Goal: Information Seeking & Learning: Learn about a topic

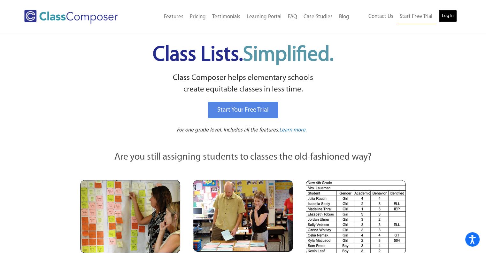
click at [456, 15] on link "Log In" at bounding box center [448, 16] width 18 height 13
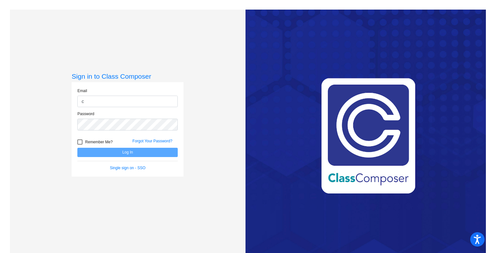
type input "c.breer@komets.k12.mn.us"
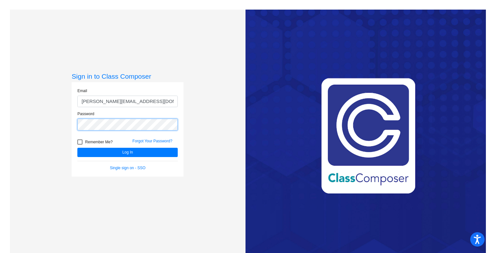
click at [77, 148] on button "Log In" at bounding box center [127, 152] width 100 height 9
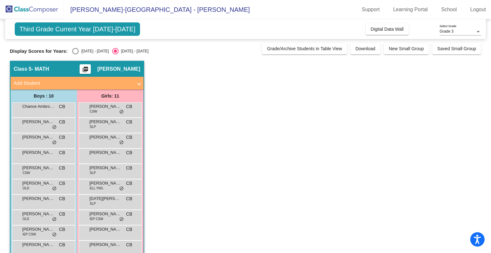
click at [74, 50] on div "Select an option" at bounding box center [75, 51] width 6 height 6
click at [75, 54] on input "2024 - 2025" at bounding box center [75, 54] width 0 height 0
radio input "true"
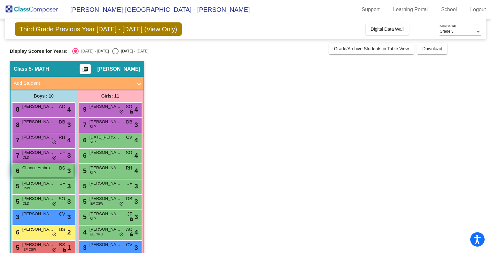
scroll to position [28, 0]
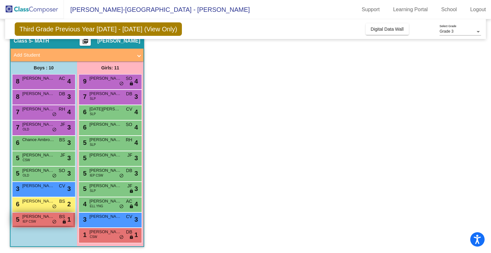
click at [37, 220] on div "5 Lincoln Bennett IEP CSW BS lock do_not_disturb_alt 1" at bounding box center [42, 219] width 61 height 13
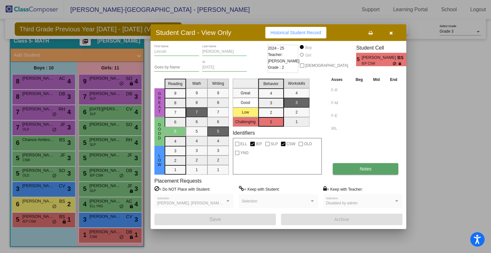
click at [370, 167] on span "Notes" at bounding box center [366, 168] width 12 height 5
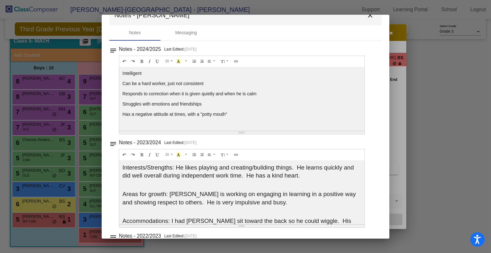
scroll to position [0, 0]
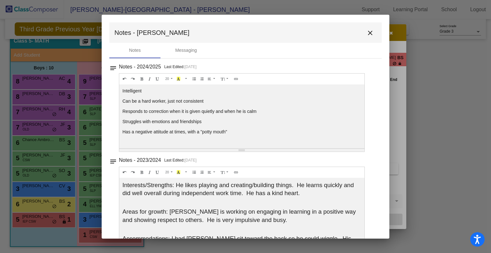
click at [366, 33] on mat-icon "close" at bounding box center [370, 33] width 8 height 8
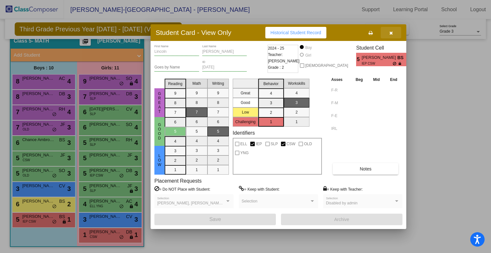
click at [392, 34] on icon "button" at bounding box center [391, 33] width 4 height 4
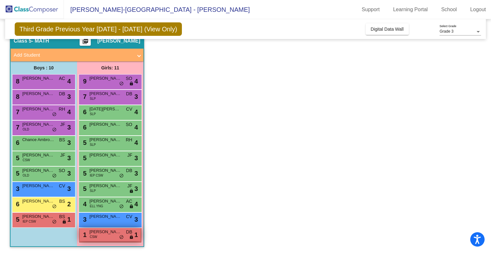
click at [98, 235] on div "1 Amorah Smith CSW DB lock do_not_disturb_alt 1" at bounding box center [110, 234] width 61 height 13
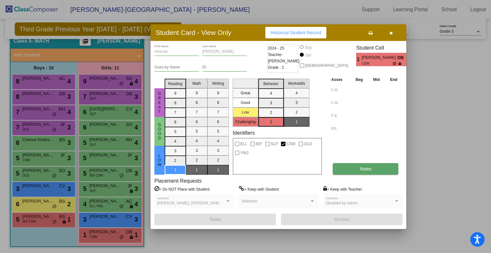
click at [345, 165] on button "Notes" at bounding box center [366, 169] width 66 height 12
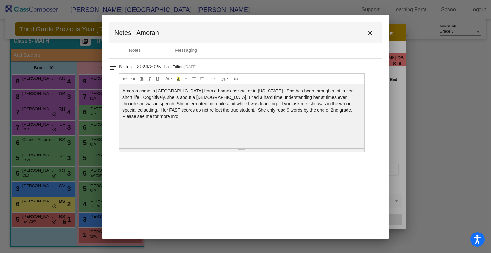
click at [372, 34] on mat-icon "close" at bounding box center [370, 33] width 8 height 8
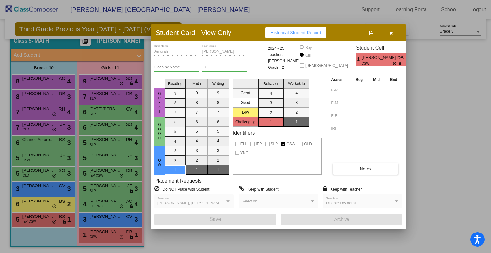
click at [390, 35] on button "button" at bounding box center [391, 33] width 20 height 12
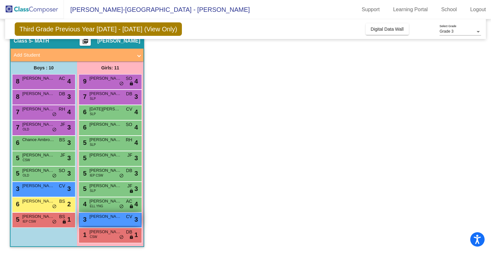
click at [107, 217] on span "Nicci Buehler" at bounding box center [105, 216] width 32 height 6
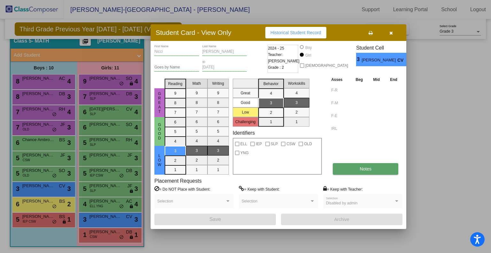
click at [358, 163] on button "Notes" at bounding box center [366, 169] width 66 height 12
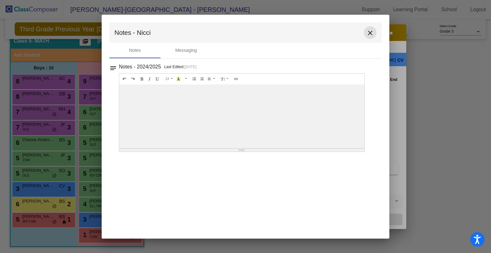
click at [368, 33] on mat-icon "close" at bounding box center [370, 33] width 8 height 8
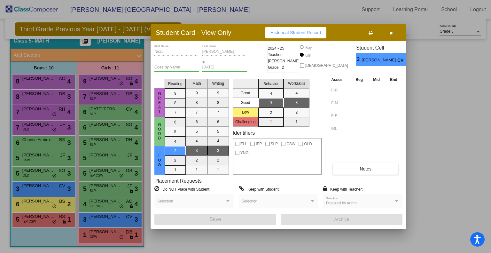
click at [389, 34] on icon "button" at bounding box center [391, 33] width 4 height 4
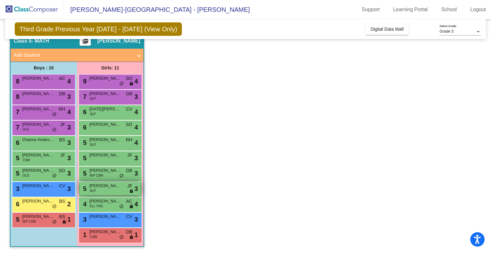
click at [105, 192] on div "5 Wren Meyer SLP JF lock do_not_disturb_alt 3" at bounding box center [110, 188] width 61 height 13
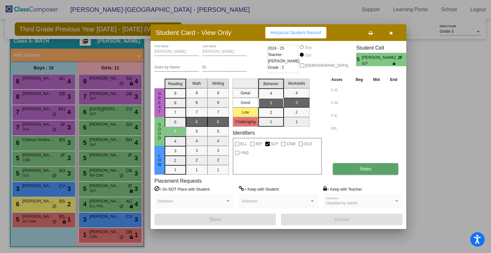
click at [357, 172] on button "Notes" at bounding box center [366, 169] width 66 height 12
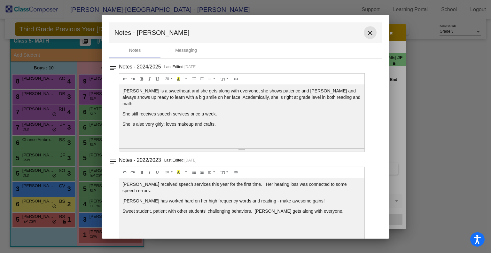
click at [368, 31] on mat-icon "close" at bounding box center [370, 33] width 8 height 8
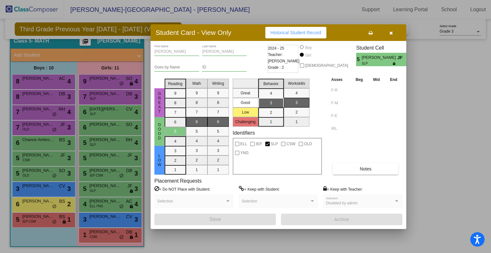
click at [387, 32] on button "button" at bounding box center [391, 33] width 20 height 12
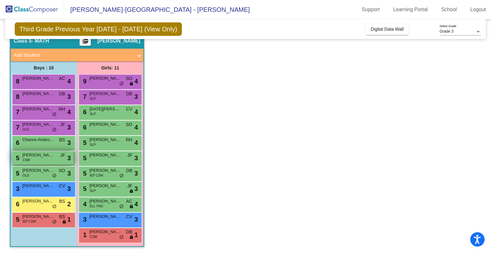
click at [36, 157] on span "Elliot Cassidy" at bounding box center [38, 155] width 32 height 6
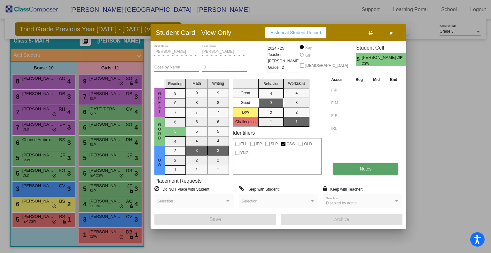
click at [361, 166] on span "Notes" at bounding box center [366, 168] width 12 height 5
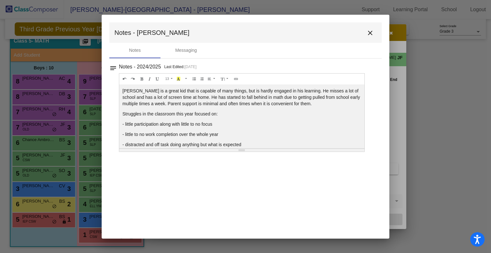
click at [367, 33] on mat-icon "close" at bounding box center [370, 33] width 8 height 8
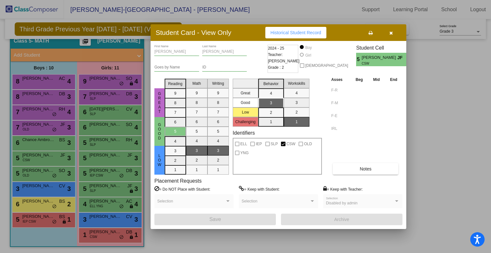
click at [391, 33] on icon "button" at bounding box center [391, 33] width 4 height 4
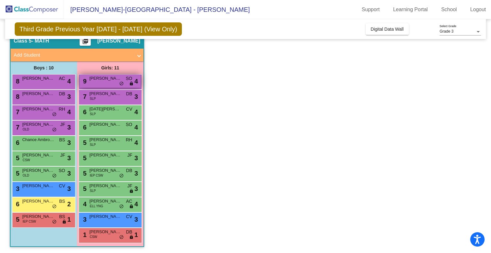
click at [96, 77] on span "Britt Ward" at bounding box center [105, 78] width 32 height 6
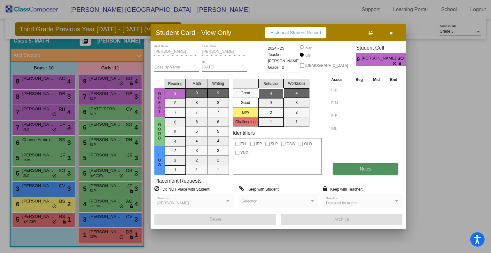
click at [358, 167] on button "Notes" at bounding box center [366, 169] width 66 height 12
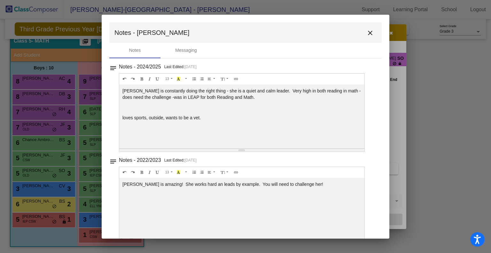
click at [366, 31] on mat-icon "close" at bounding box center [370, 33] width 8 height 8
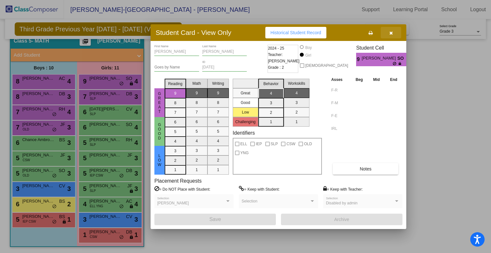
click at [389, 36] on button "button" at bounding box center [391, 33] width 20 height 12
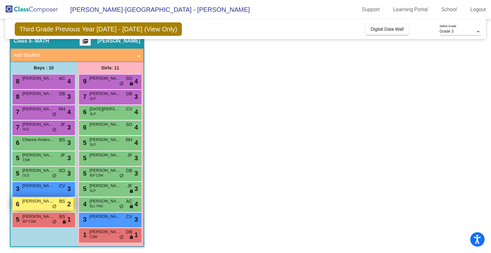
click at [35, 202] on span "Decker Diekman" at bounding box center [38, 201] width 32 height 6
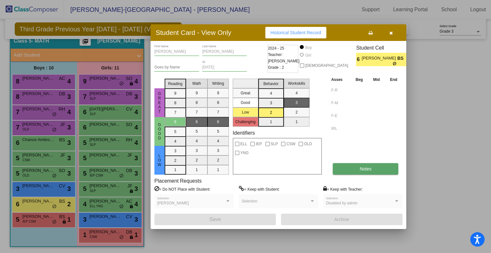
click at [350, 166] on button "Notes" at bounding box center [366, 169] width 66 height 12
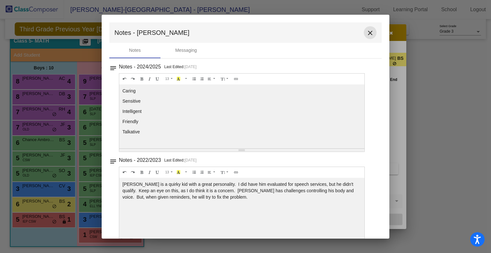
click at [369, 30] on mat-icon "close" at bounding box center [370, 33] width 8 height 8
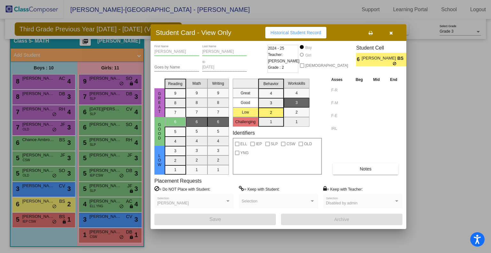
click at [391, 31] on icon "button" at bounding box center [391, 33] width 4 height 4
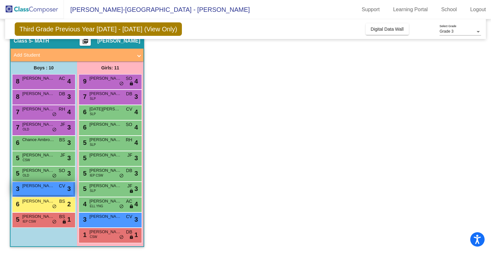
drag, startPoint x: 32, startPoint y: 186, endPoint x: 22, endPoint y: 187, distance: 10.2
click at [22, 187] on div "3 Zachary Bilyeu CV lock do_not_disturb_alt 3" at bounding box center [42, 188] width 61 height 13
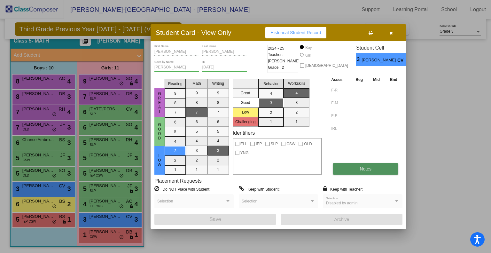
click at [358, 166] on button "Notes" at bounding box center [366, 169] width 66 height 12
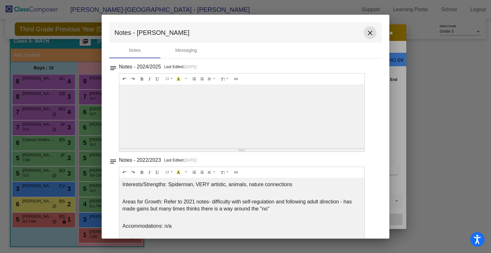
click at [367, 32] on mat-icon "close" at bounding box center [370, 33] width 8 height 8
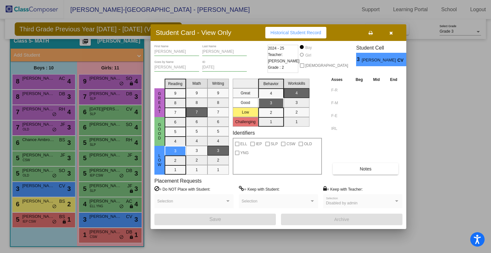
click at [389, 34] on icon "button" at bounding box center [391, 33] width 4 height 4
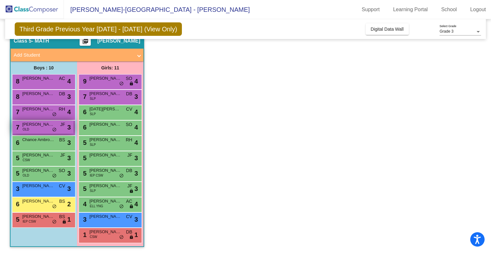
click at [34, 127] on div "7 Kelan Hill OLD JF lock do_not_disturb_alt 3" at bounding box center [42, 126] width 61 height 13
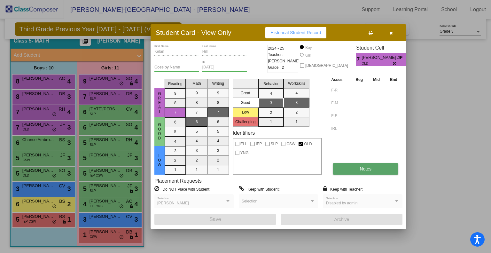
click at [349, 171] on button "Notes" at bounding box center [366, 169] width 66 height 12
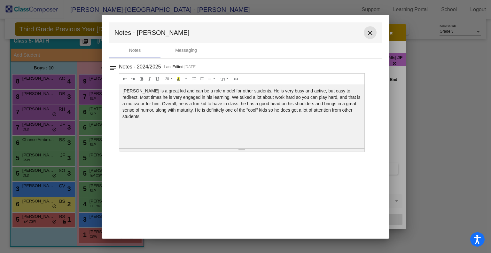
click at [368, 32] on mat-icon "close" at bounding box center [370, 33] width 8 height 8
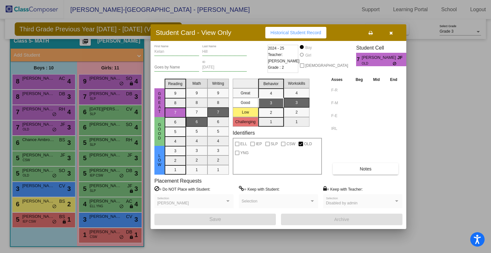
click at [389, 34] on button "button" at bounding box center [391, 33] width 20 height 12
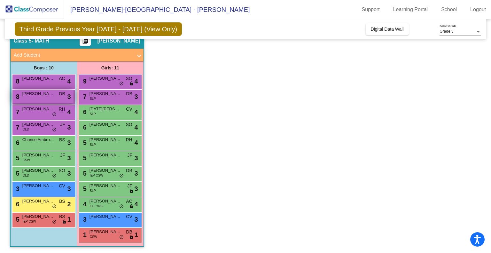
click at [43, 96] on span "Eli Rapovich" at bounding box center [38, 93] width 32 height 6
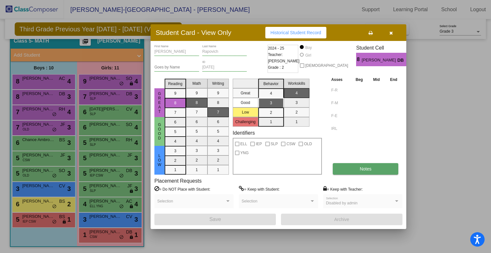
click at [370, 166] on span "Notes" at bounding box center [366, 168] width 12 height 5
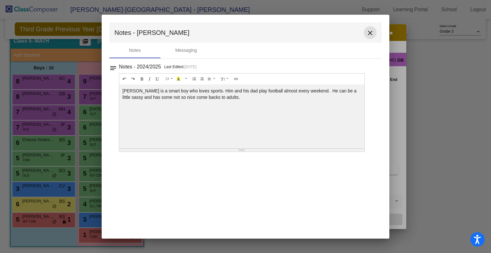
click at [370, 30] on mat-icon "close" at bounding box center [370, 33] width 8 height 8
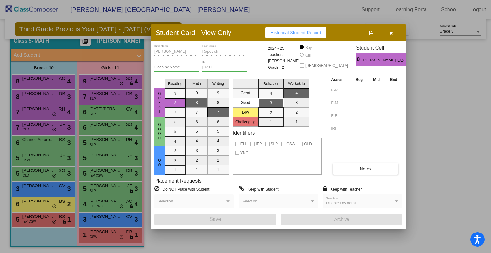
click at [393, 35] on button "button" at bounding box center [391, 33] width 20 height 12
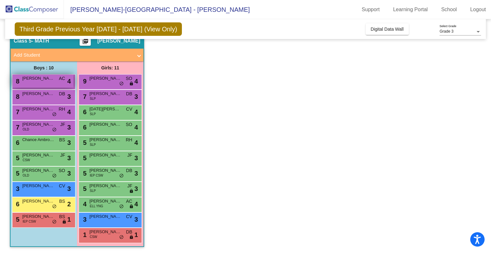
click at [51, 81] on span "Kaiden Meyer" at bounding box center [38, 78] width 32 height 6
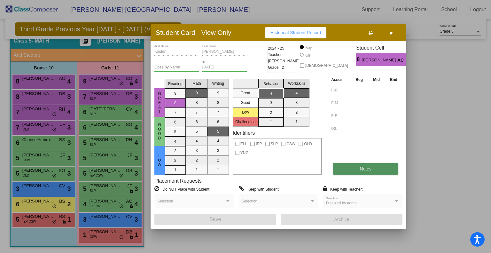
click at [349, 168] on button "Notes" at bounding box center [366, 169] width 66 height 12
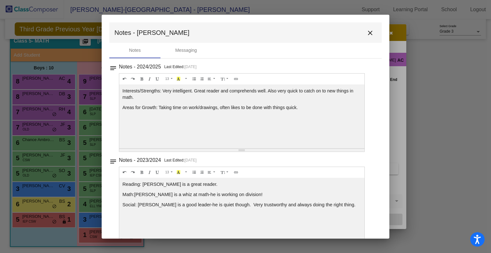
click at [366, 35] on mat-icon "close" at bounding box center [370, 33] width 8 height 8
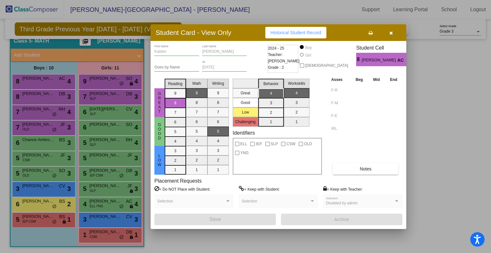
click at [391, 31] on icon "button" at bounding box center [391, 33] width 4 height 4
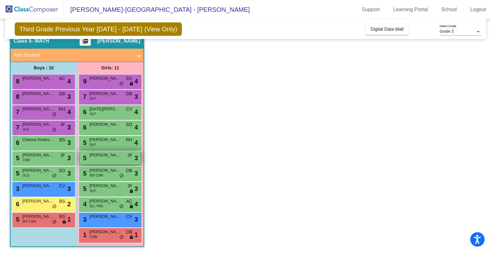
click at [104, 159] on div "5 Ellison Greer JF lock do_not_disturb_alt 3" at bounding box center [110, 157] width 61 height 13
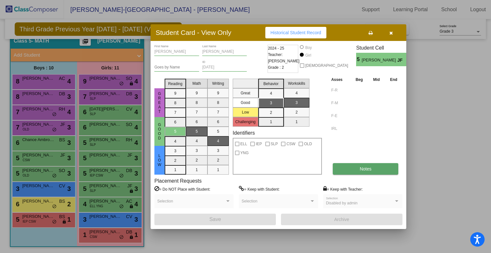
click at [361, 167] on span "Notes" at bounding box center [366, 168] width 12 height 5
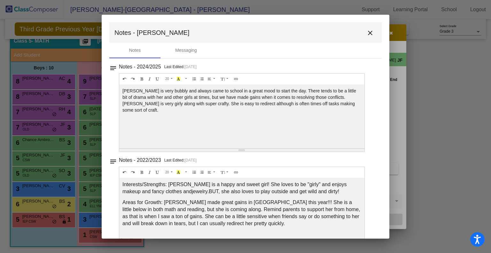
click at [366, 29] on mat-icon "close" at bounding box center [370, 33] width 8 height 8
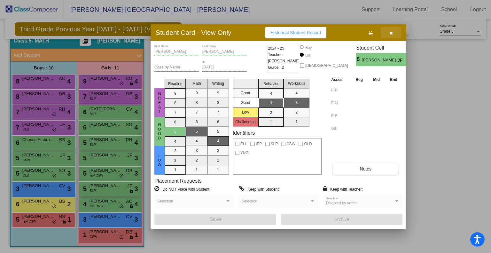
click at [389, 34] on icon "button" at bounding box center [391, 33] width 4 height 4
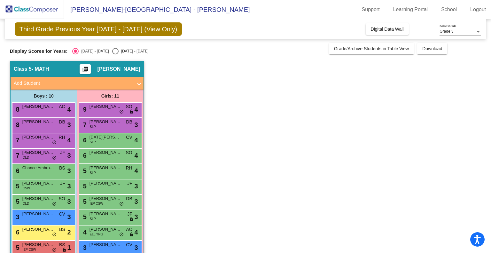
click at [112, 51] on div "Select an option" at bounding box center [115, 51] width 6 height 6
click at [115, 54] on input "2025 - 2026" at bounding box center [115, 54] width 0 height 0
radio input "true"
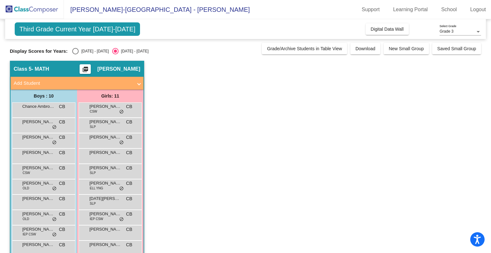
click at [75, 48] on div "Select an option" at bounding box center [75, 51] width 6 height 6
click at [75, 54] on input "2024 - 2025" at bounding box center [75, 54] width 0 height 0
radio input "true"
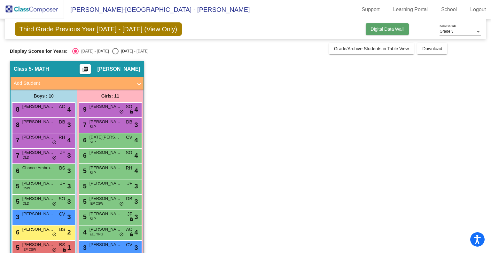
click at [386, 25] on button "Digital Data Wall" at bounding box center [387, 29] width 43 height 12
